Goal: Use online tool/utility: Utilize a website feature to perform a specific function

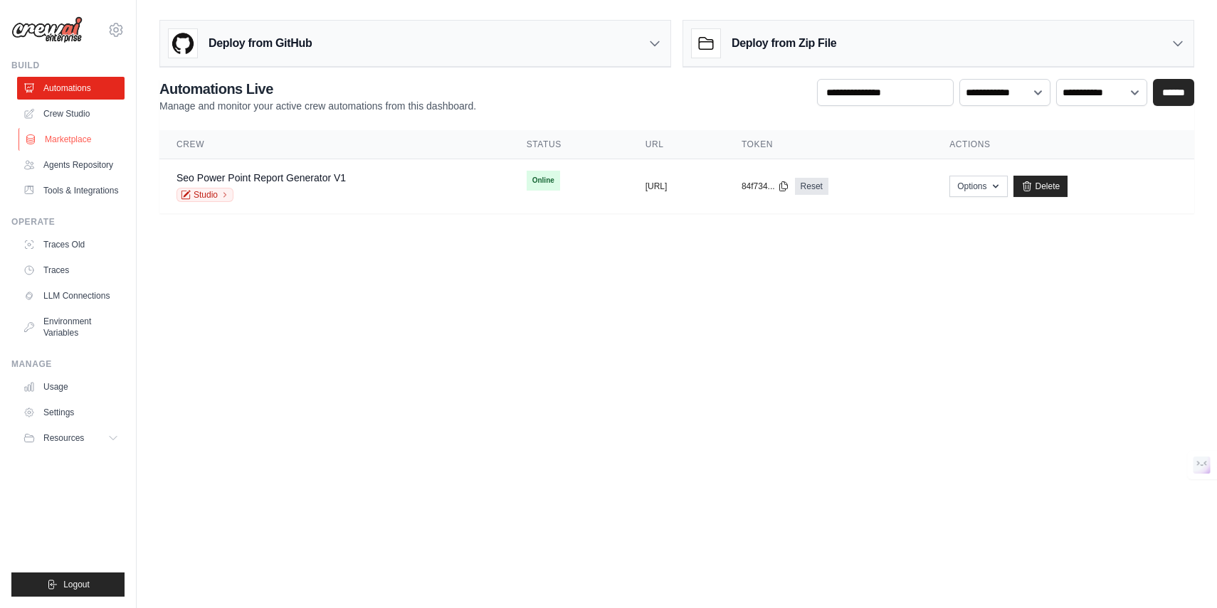
click at [75, 141] on link "Marketplace" at bounding box center [72, 139] width 107 height 23
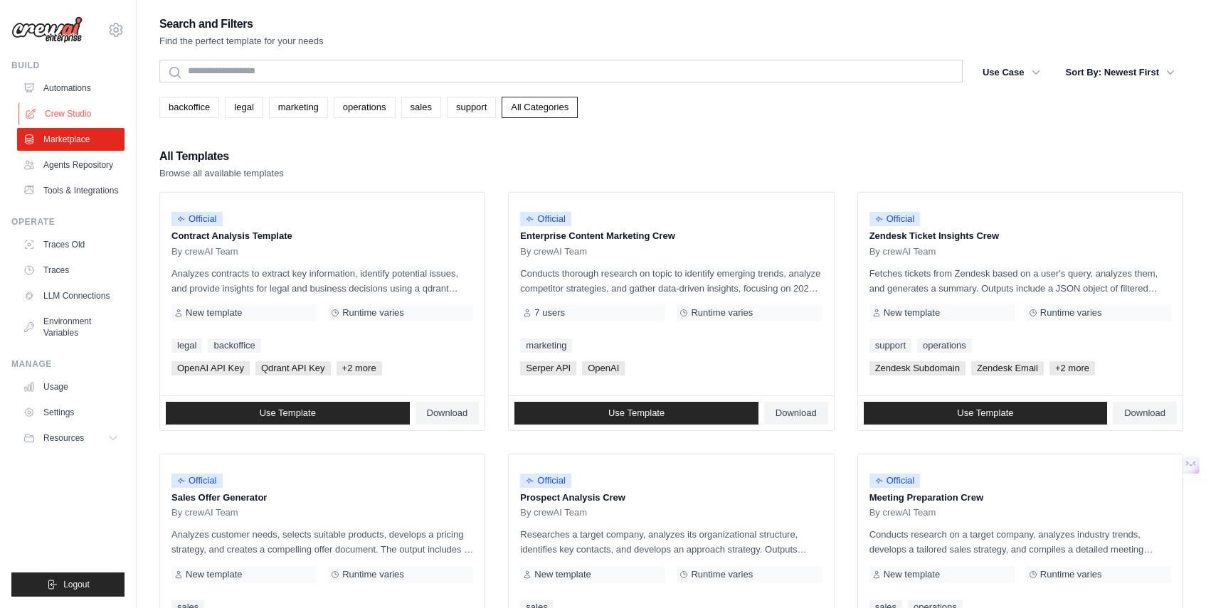
click at [93, 116] on link "Crew Studio" at bounding box center [72, 113] width 107 height 23
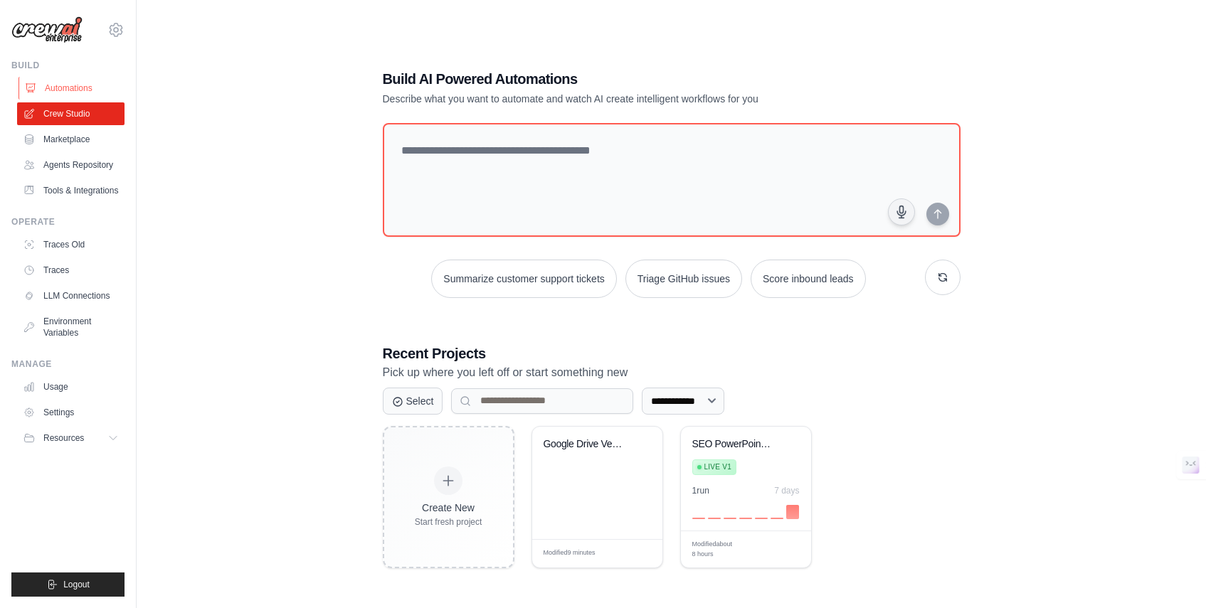
click at [93, 90] on link "Automations" at bounding box center [72, 88] width 107 height 23
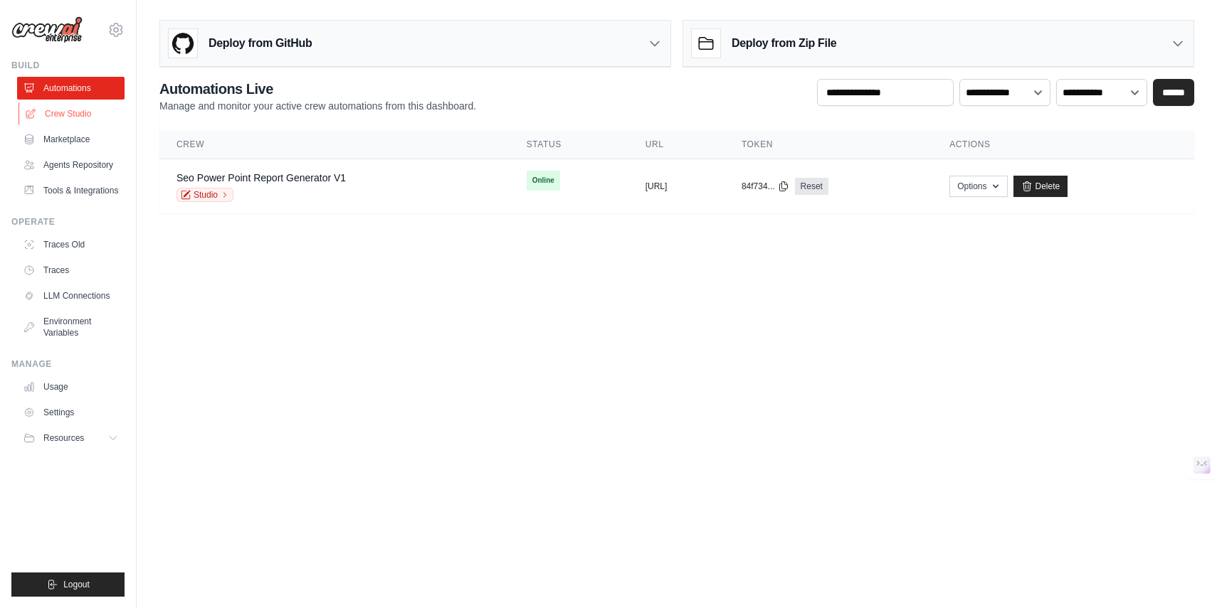
click at [93, 102] on link "Crew Studio" at bounding box center [72, 113] width 107 height 23
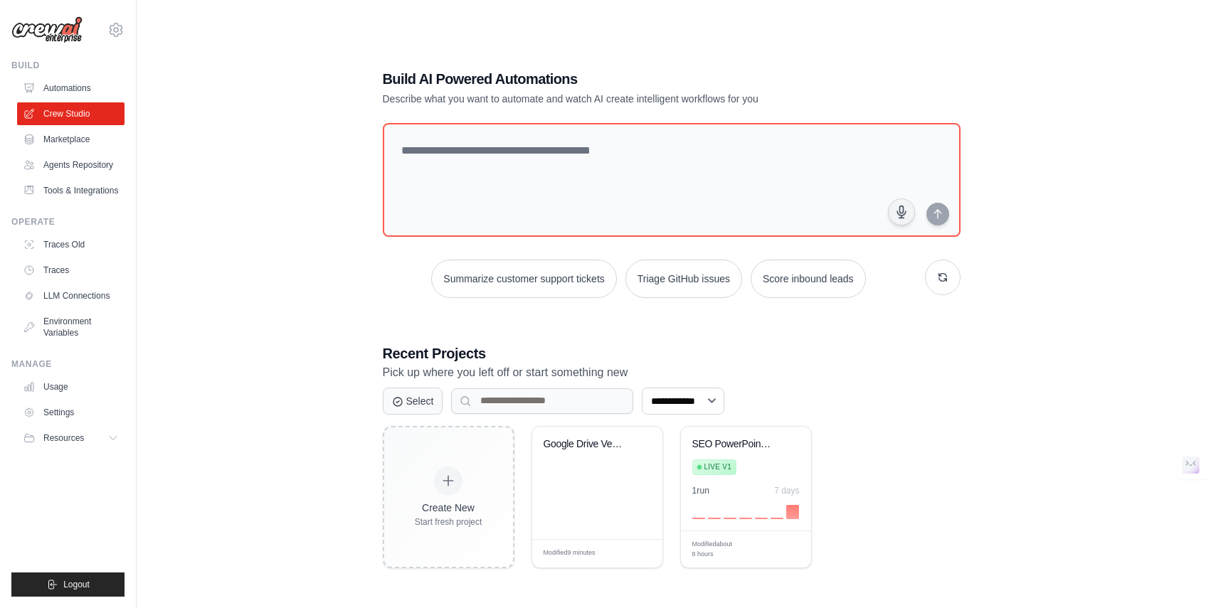
scroll to position [28, 0]
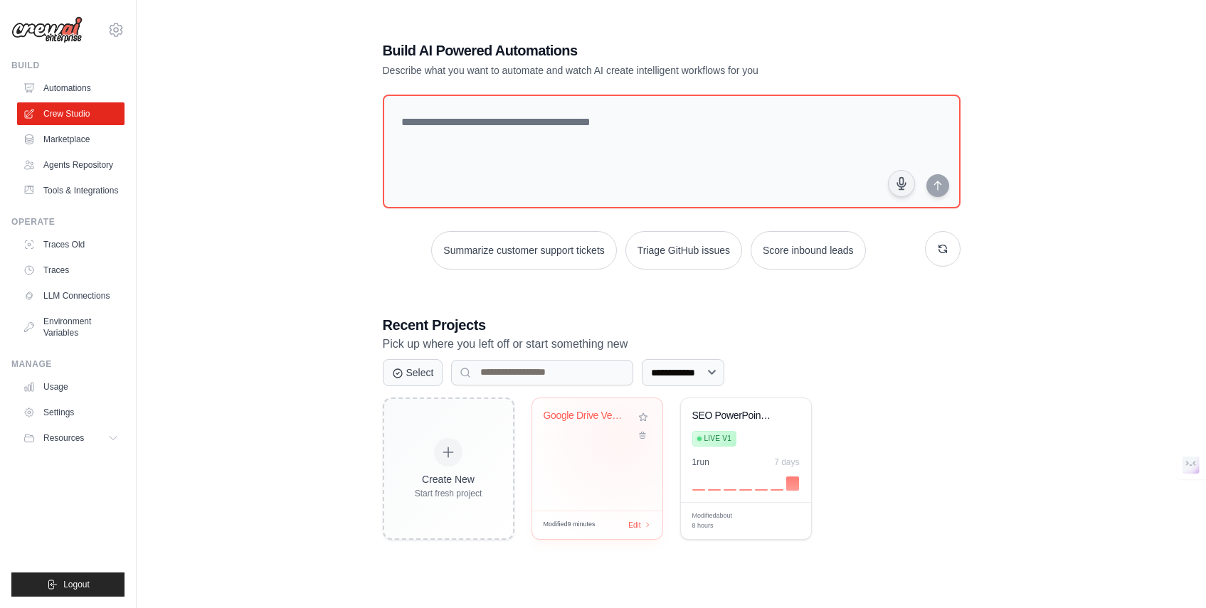
click at [618, 439] on div "Google Drive Vector Database Chat A..." at bounding box center [597, 426] width 107 height 33
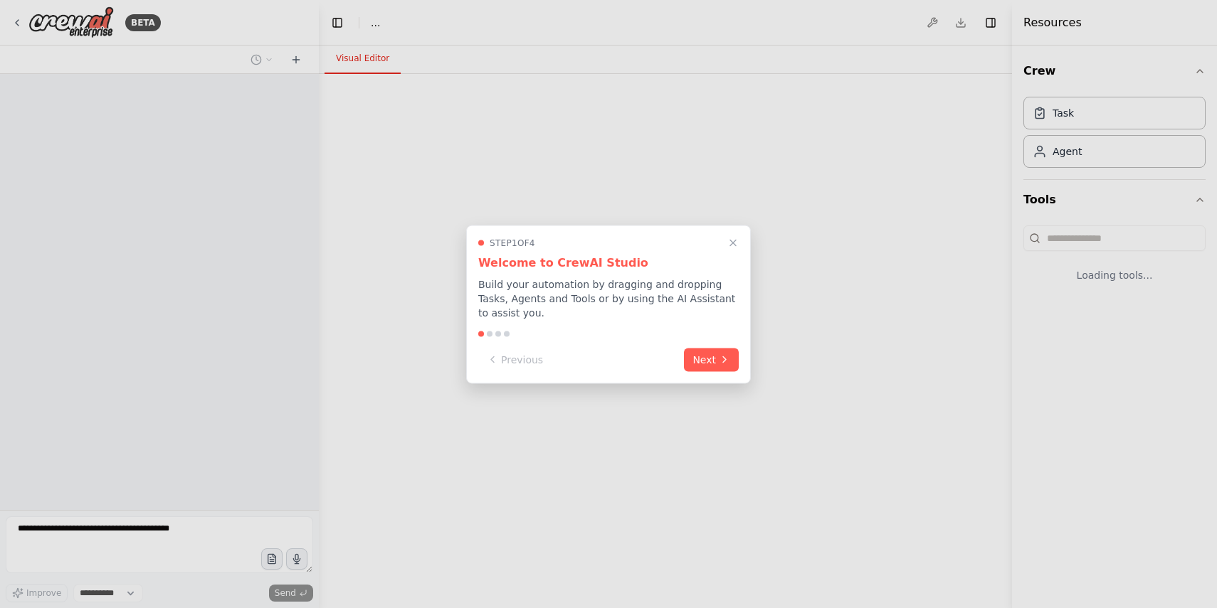
select select "****"
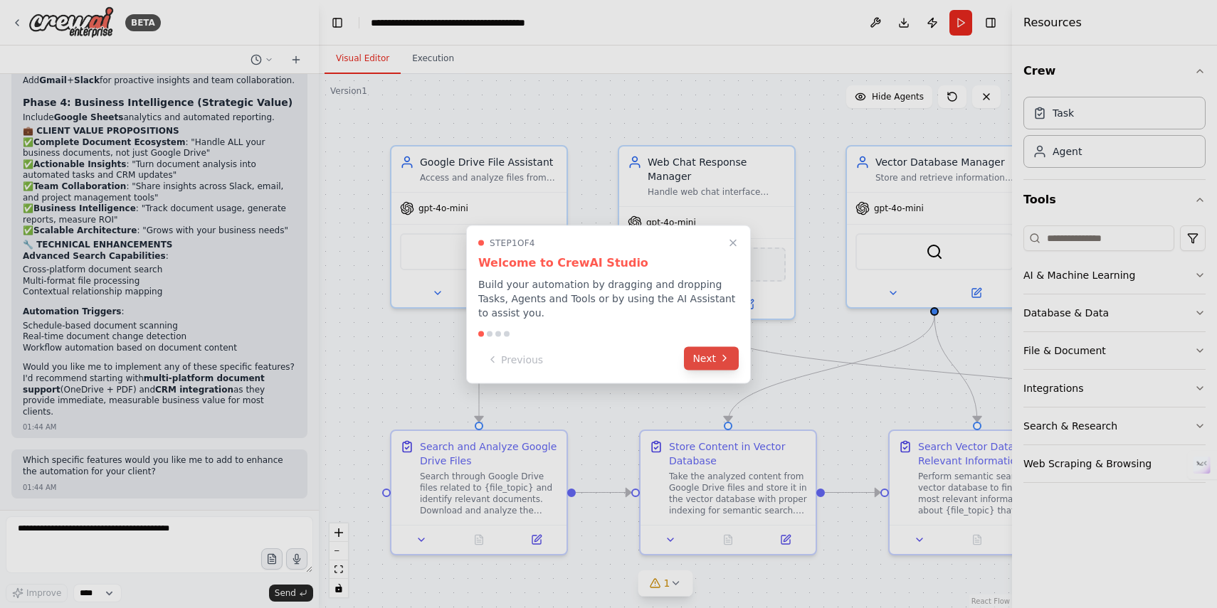
scroll to position [8023, 0]
click at [701, 359] on button "Next" at bounding box center [711, 358] width 55 height 23
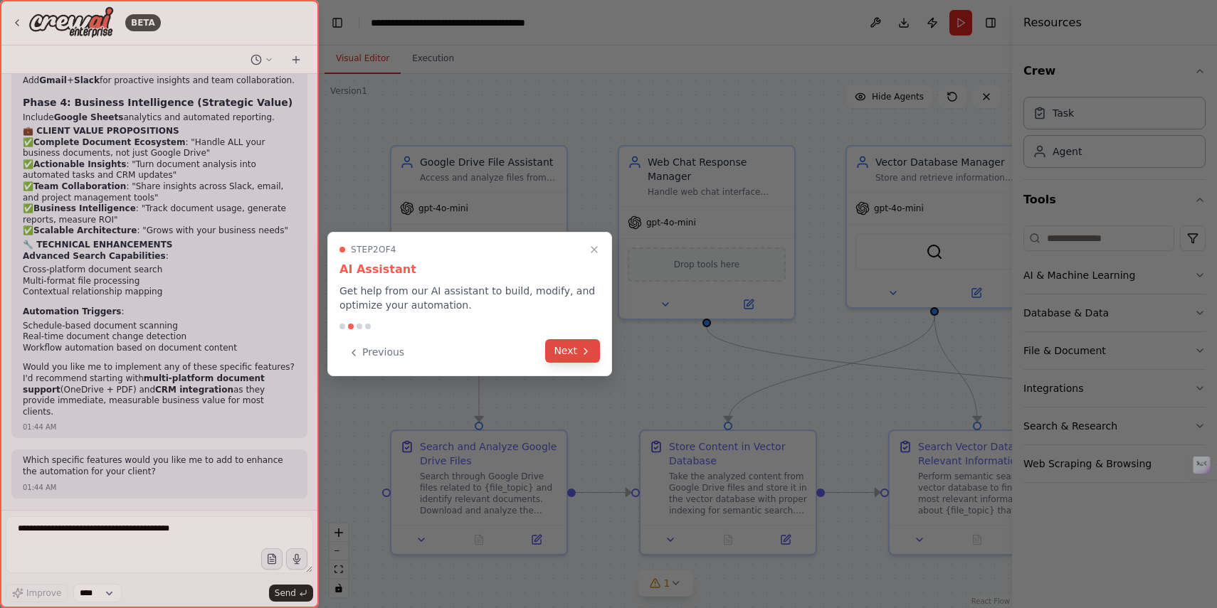
click at [566, 347] on button "Next" at bounding box center [572, 350] width 55 height 23
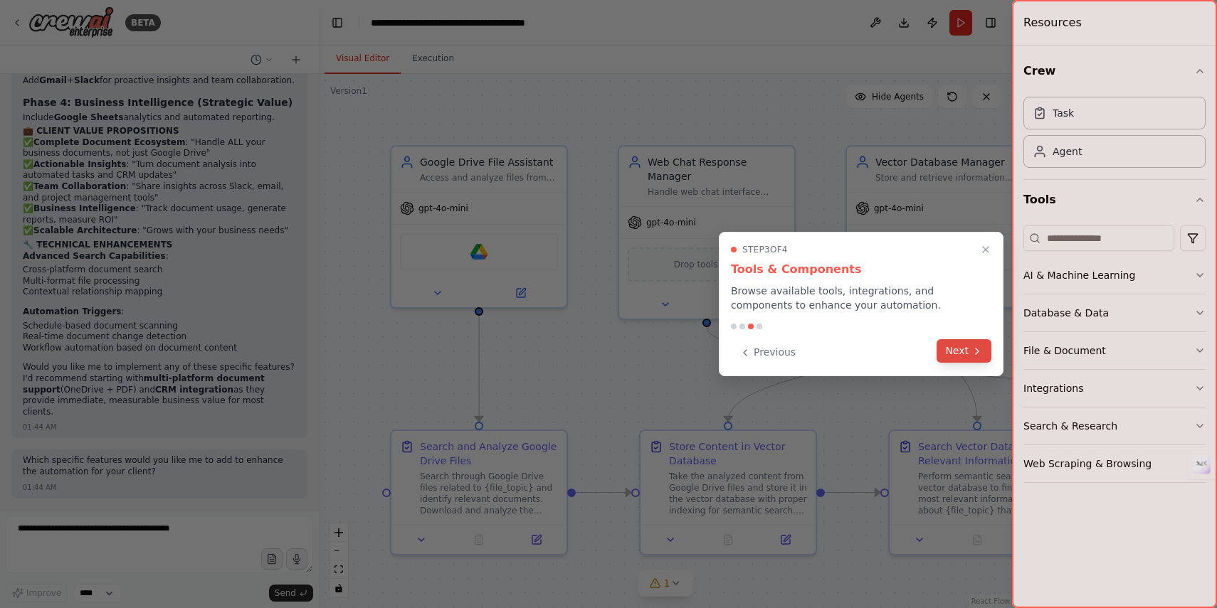
click at [958, 347] on button "Next" at bounding box center [964, 350] width 55 height 23
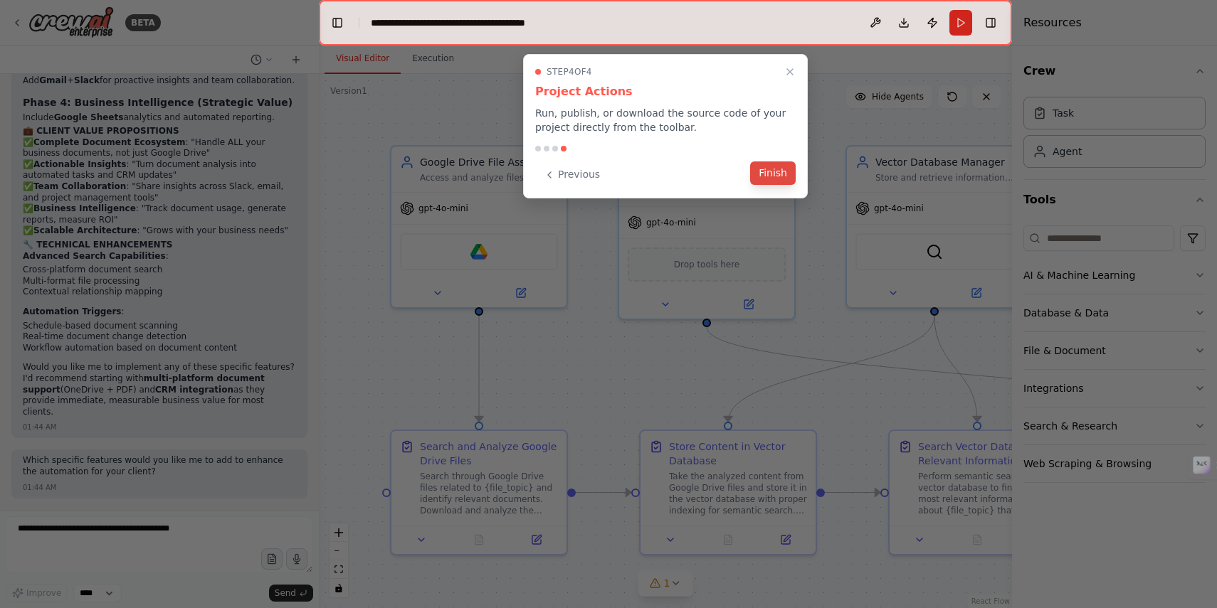
click at [764, 175] on button "Finish" at bounding box center [773, 173] width 46 height 23
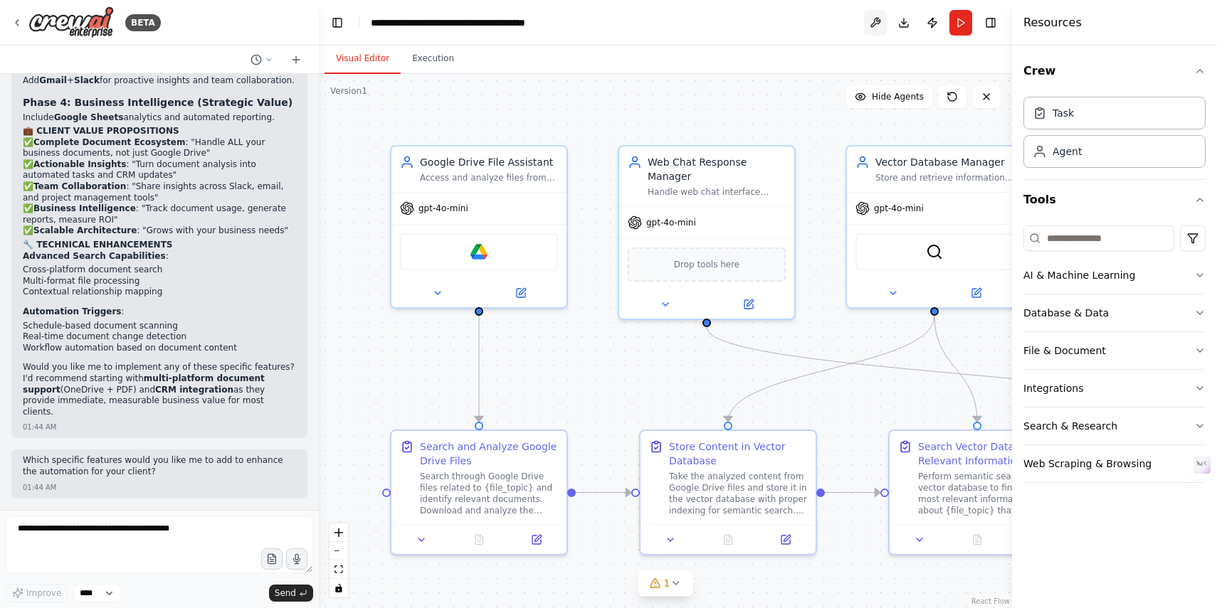
click at [868, 22] on button at bounding box center [875, 23] width 23 height 26
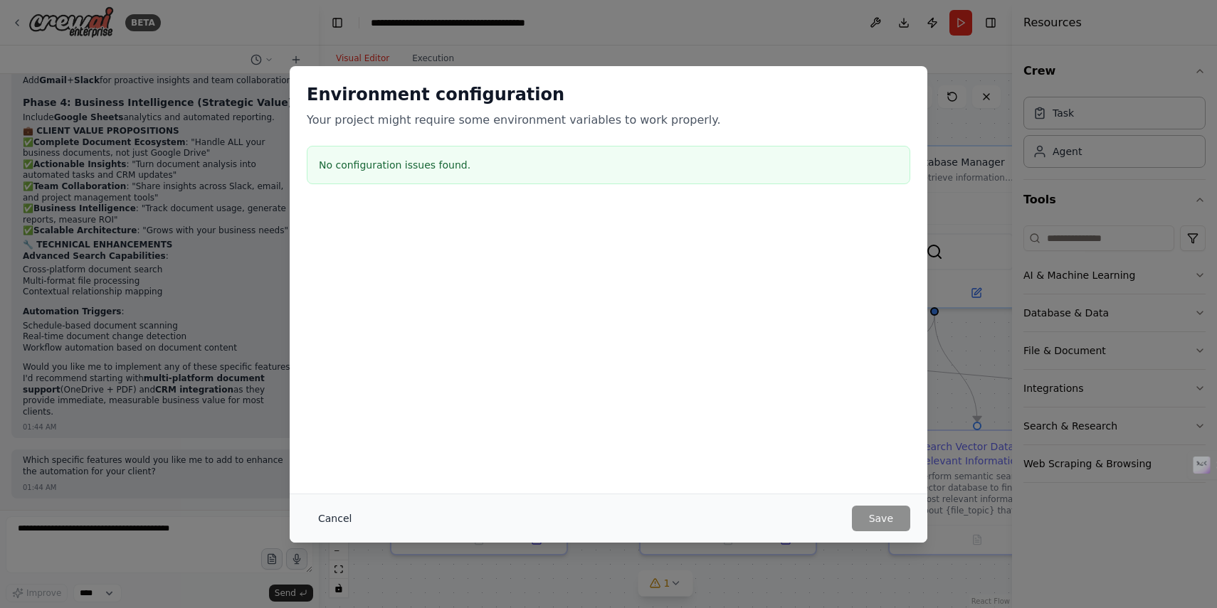
click at [348, 507] on button "Cancel" at bounding box center [335, 519] width 56 height 26
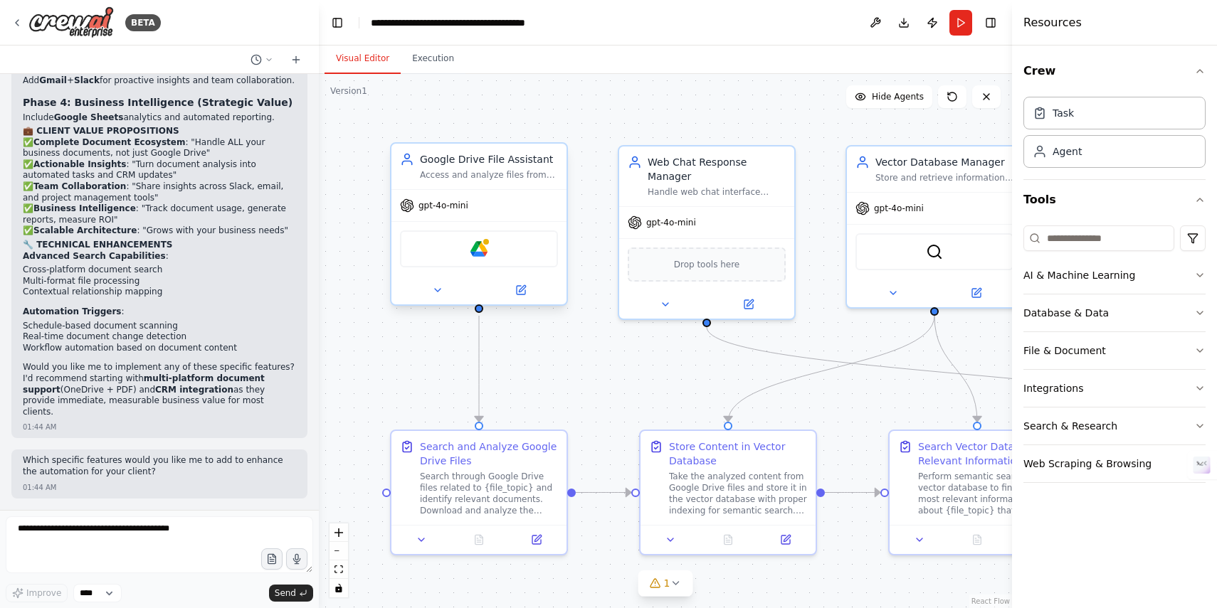
click at [483, 258] on div "Google Drive" at bounding box center [479, 249] width 158 height 37
click at [453, 190] on div "gpt-4o-mini" at bounding box center [478, 205] width 175 height 31
click at [523, 288] on icon at bounding box center [522, 288] width 6 height 6
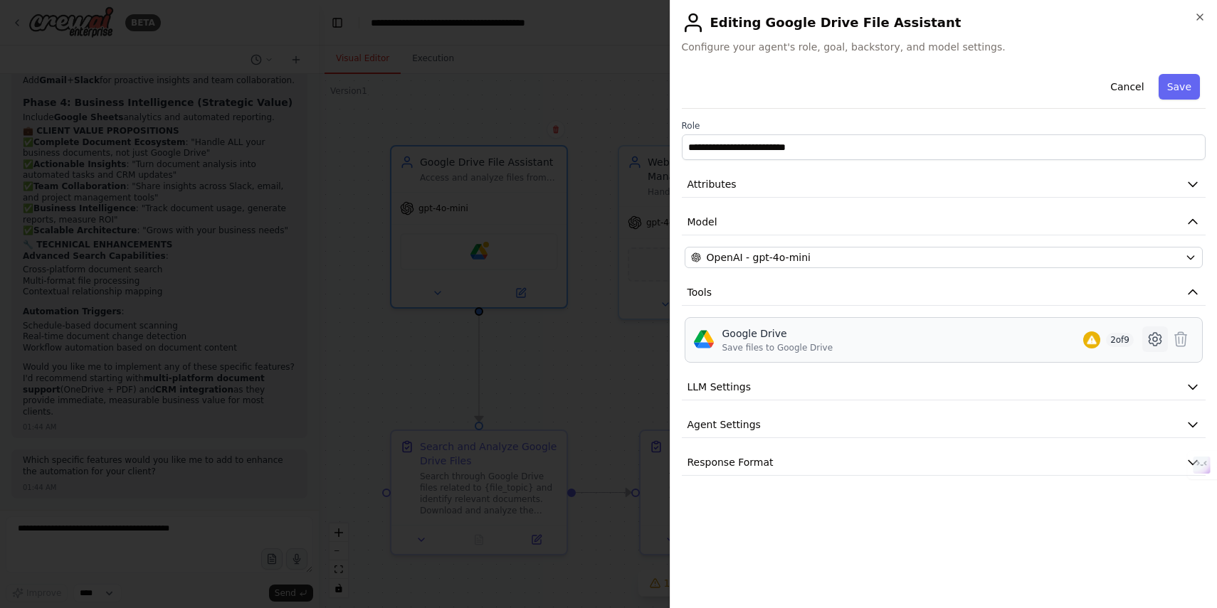
click at [1155, 342] on icon at bounding box center [1155, 339] width 17 height 17
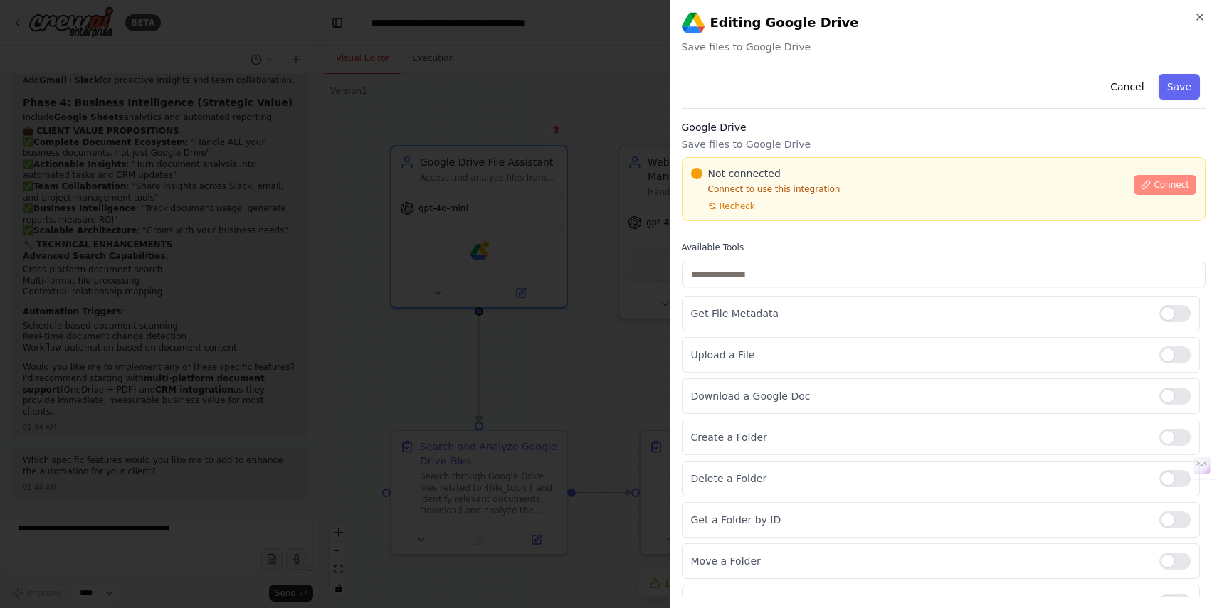
click at [1155, 186] on span "Connect" at bounding box center [1172, 184] width 36 height 11
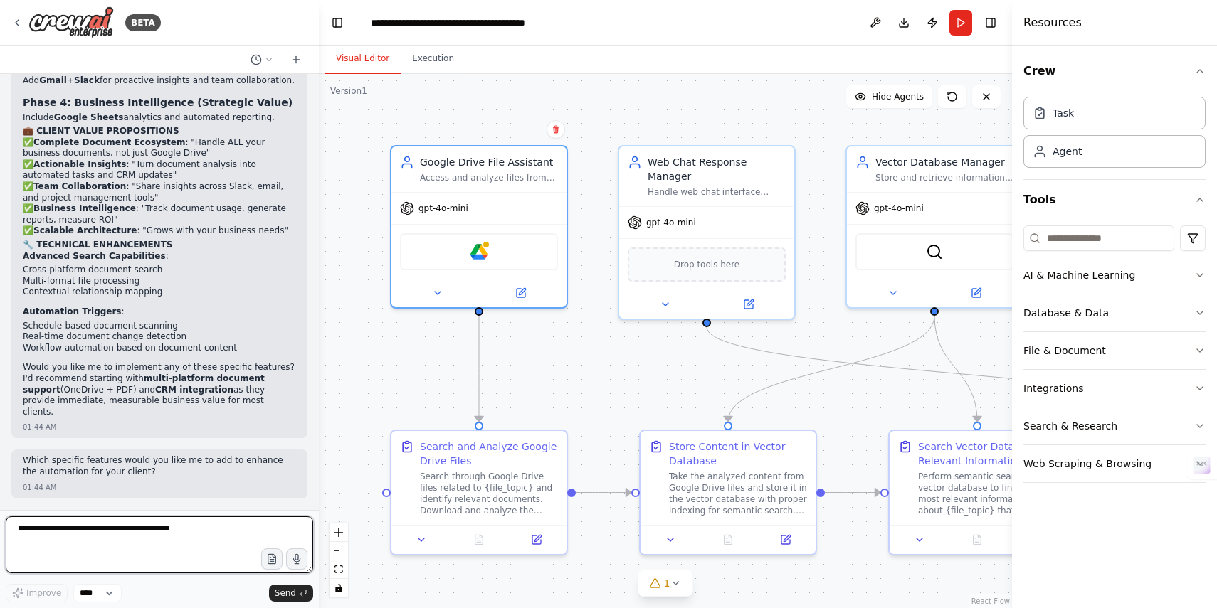
click at [157, 525] on textarea at bounding box center [159, 545] width 307 height 57
click at [675, 589] on icon at bounding box center [675, 583] width 11 height 11
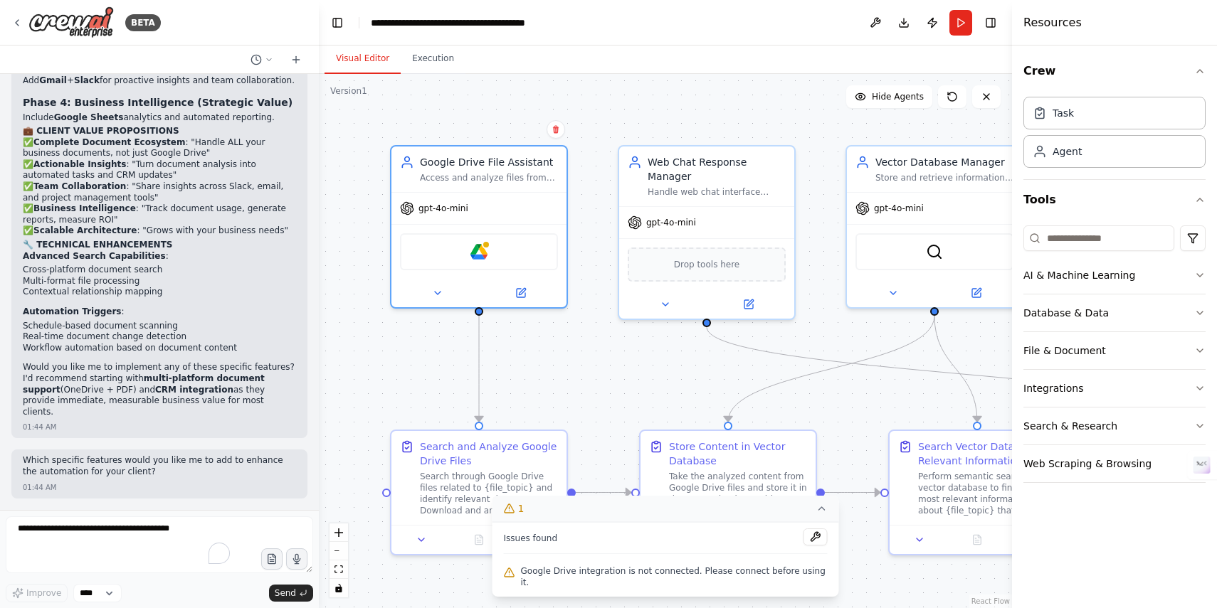
click at [681, 578] on span "Google Drive integration is not connected. Please connect before using it." at bounding box center [674, 577] width 307 height 23
click at [803, 546] on button at bounding box center [815, 537] width 24 height 17
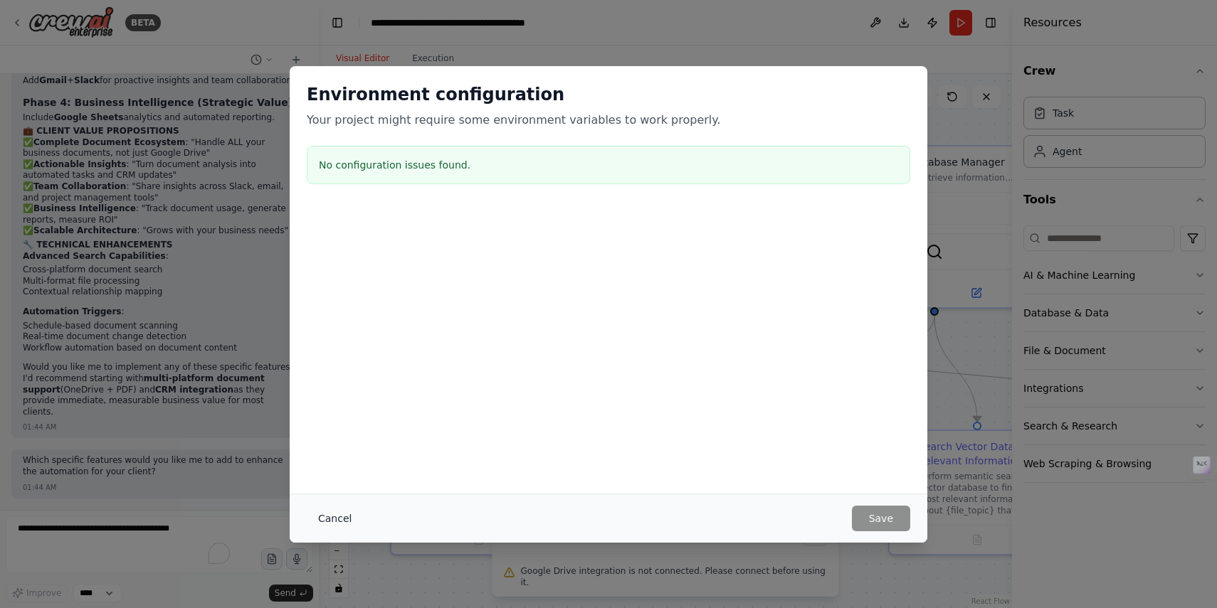
click at [335, 522] on button "Cancel" at bounding box center [335, 519] width 56 height 26
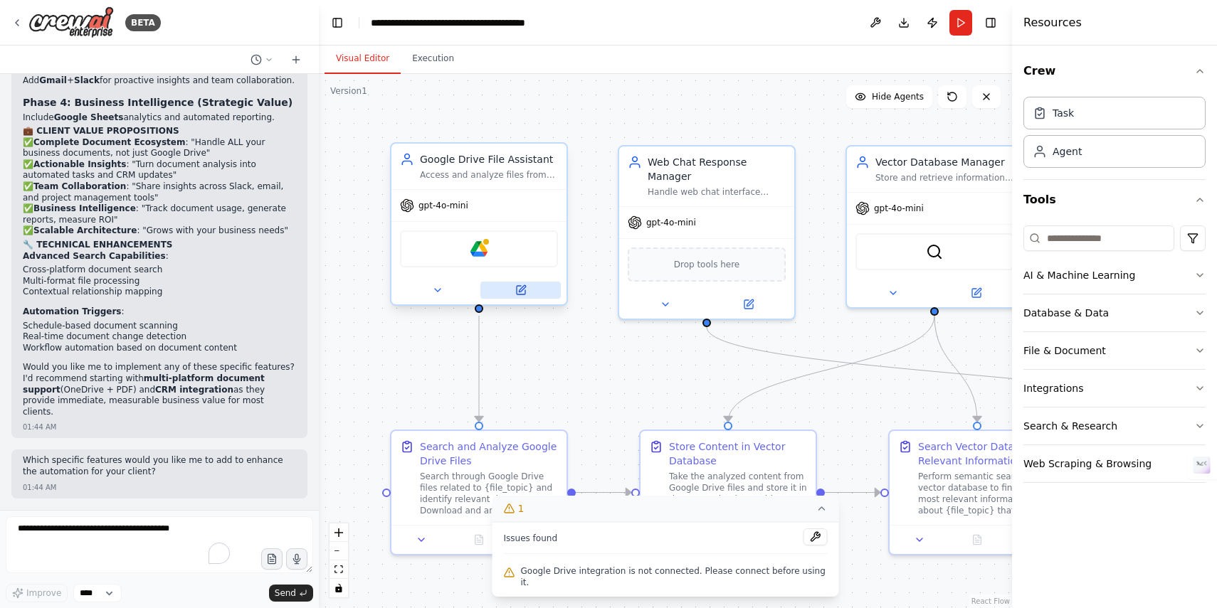
click at [525, 294] on icon at bounding box center [521, 290] width 9 height 9
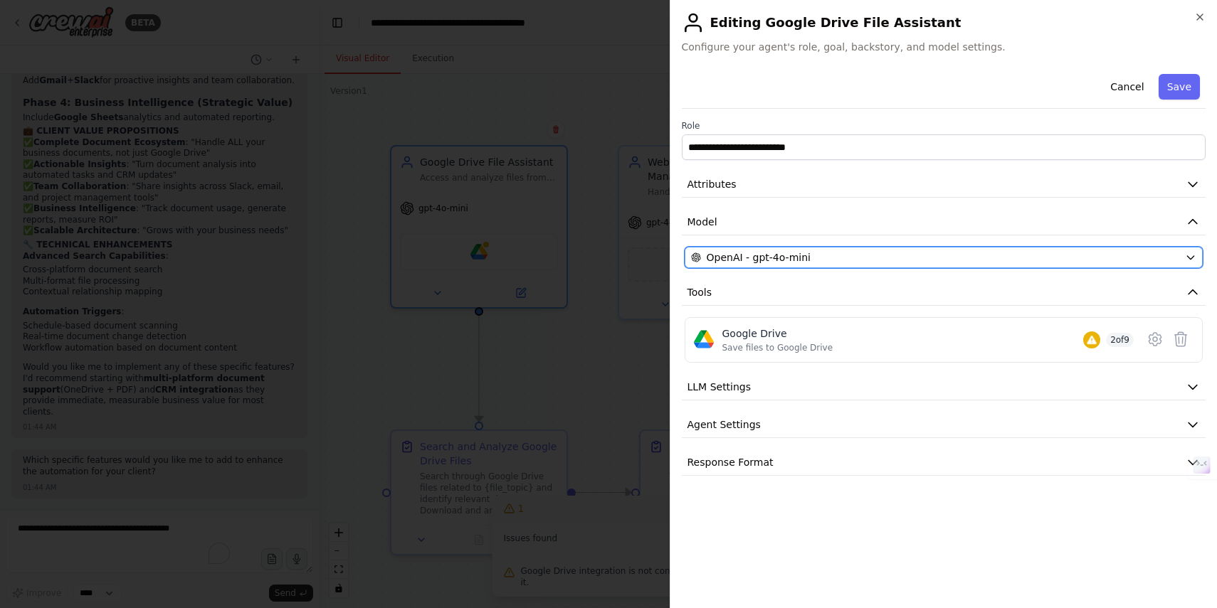
click at [845, 267] on button "OpenAI - gpt-4o-mini" at bounding box center [944, 257] width 519 height 21
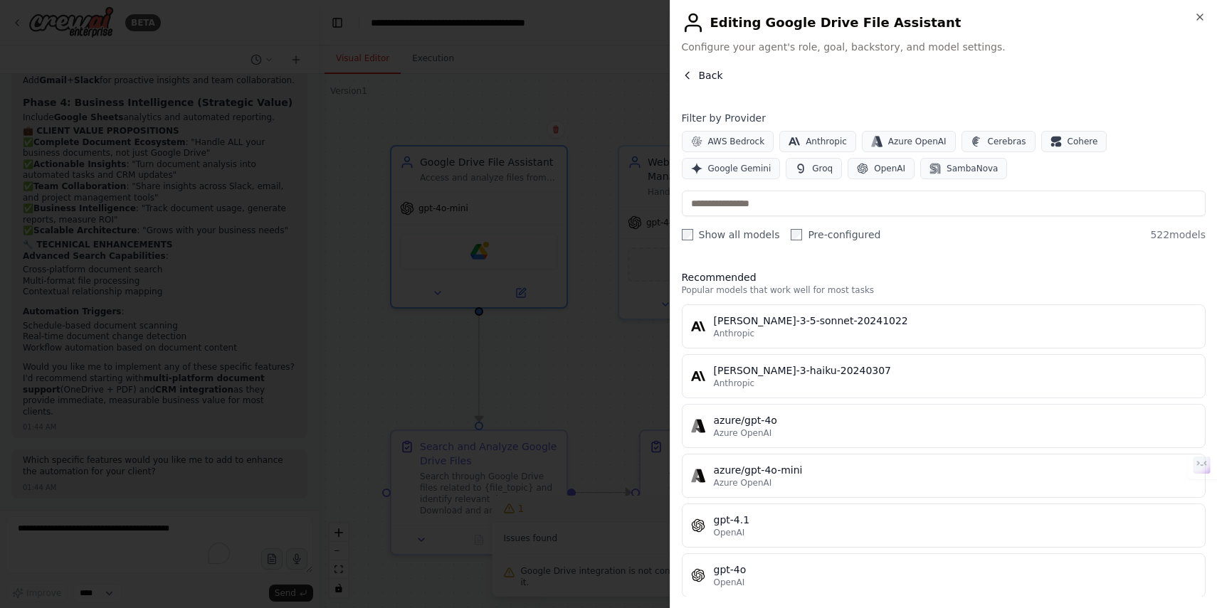
click at [697, 68] on button "Back" at bounding box center [702, 75] width 41 height 14
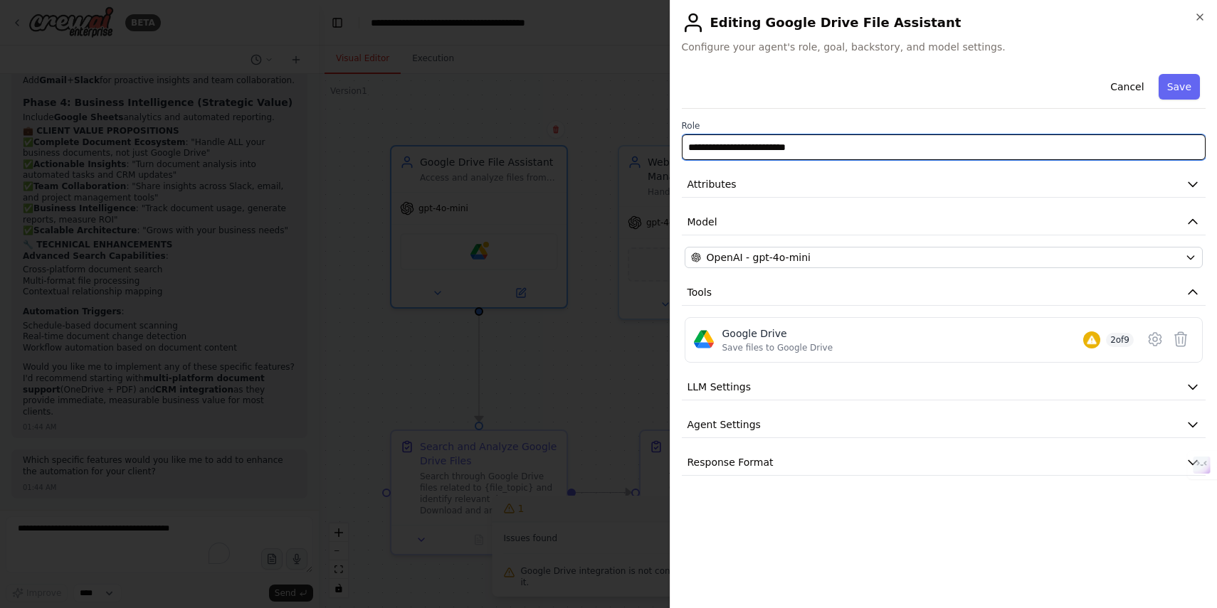
click at [828, 151] on input "**********" at bounding box center [944, 148] width 525 height 26
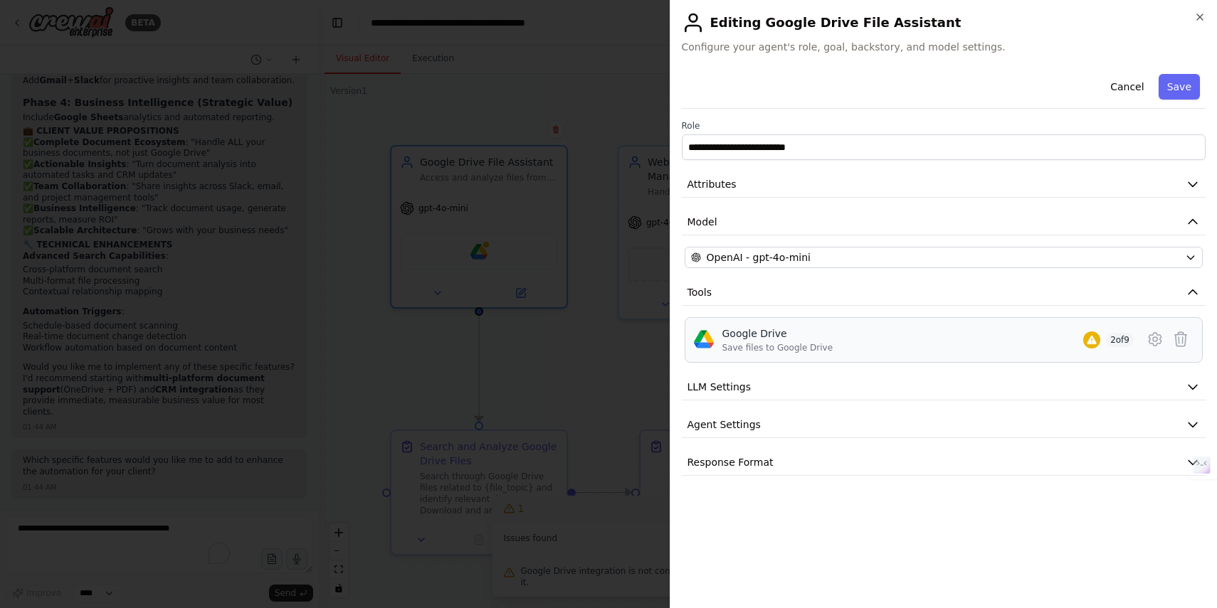
click at [872, 341] on div "Google Drive Save files to Google Drive 2 of 9" at bounding box center [928, 340] width 412 height 27
click at [1158, 337] on icon at bounding box center [1155, 339] width 17 height 17
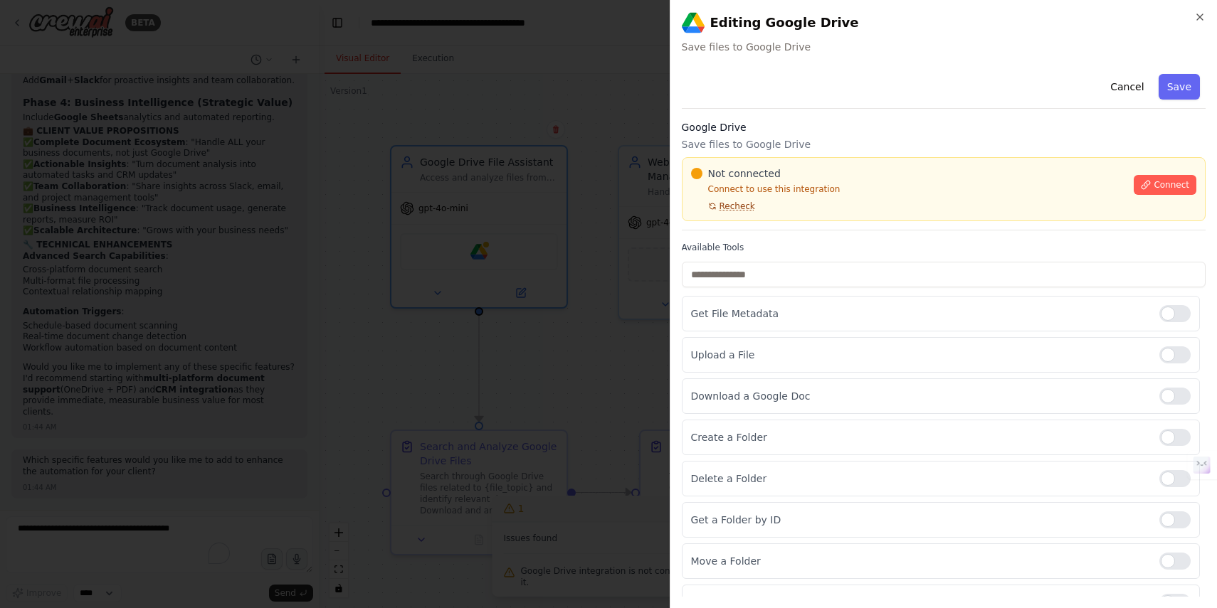
click at [741, 210] on span "Recheck" at bounding box center [738, 206] width 36 height 11
click at [1154, 189] on span "Connect" at bounding box center [1172, 184] width 36 height 11
